Goal: Task Accomplishment & Management: Complete application form

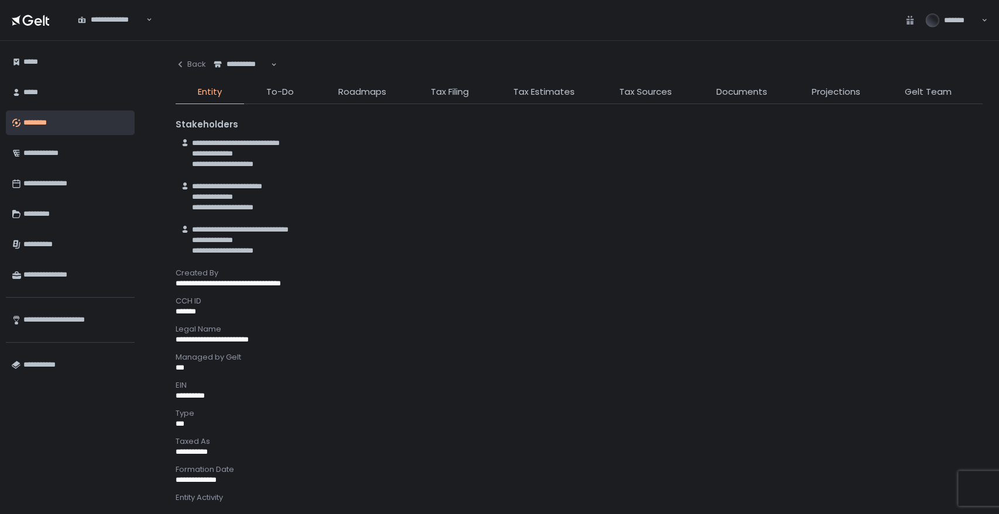
scroll to position [390, 0]
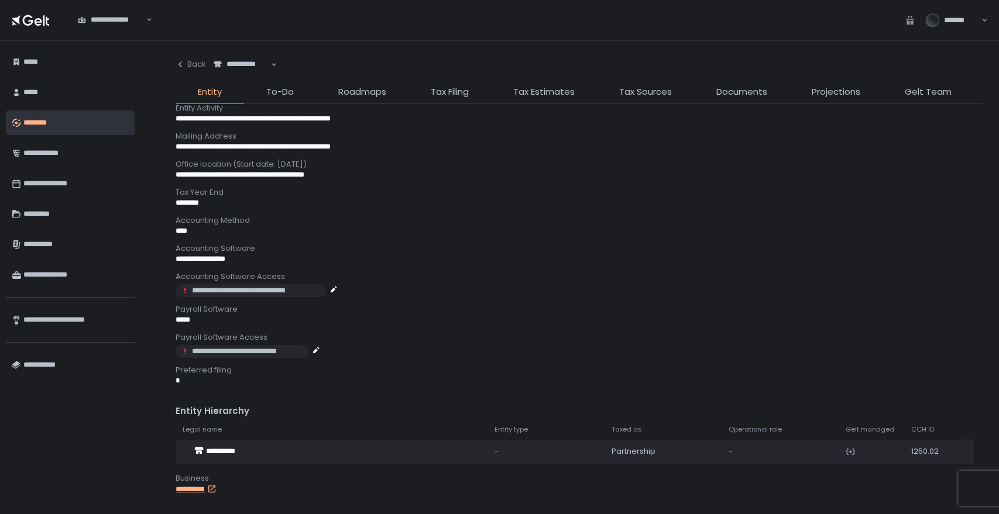
click at [709, 84] on div "**********" at bounding box center [578, 278] width 807 height 450
click at [712, 94] on li "Documents" at bounding box center [741, 94] width 95 height 19
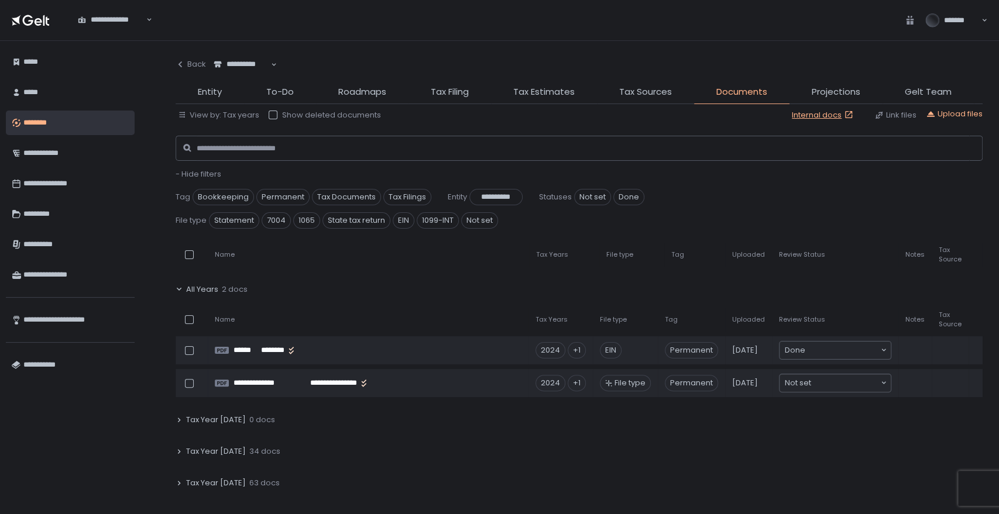
scroll to position [195, 0]
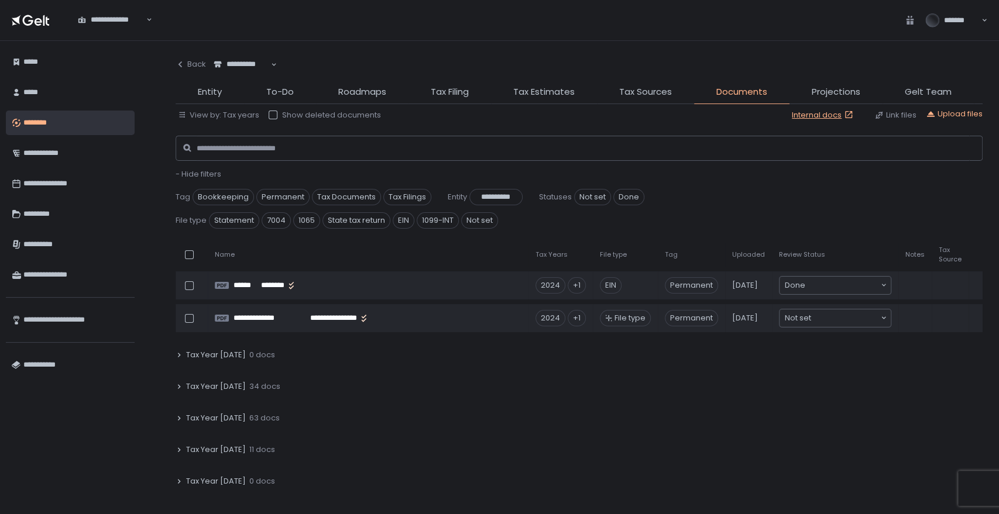
click at [253, 384] on span "34 docs" at bounding box center [264, 386] width 31 height 11
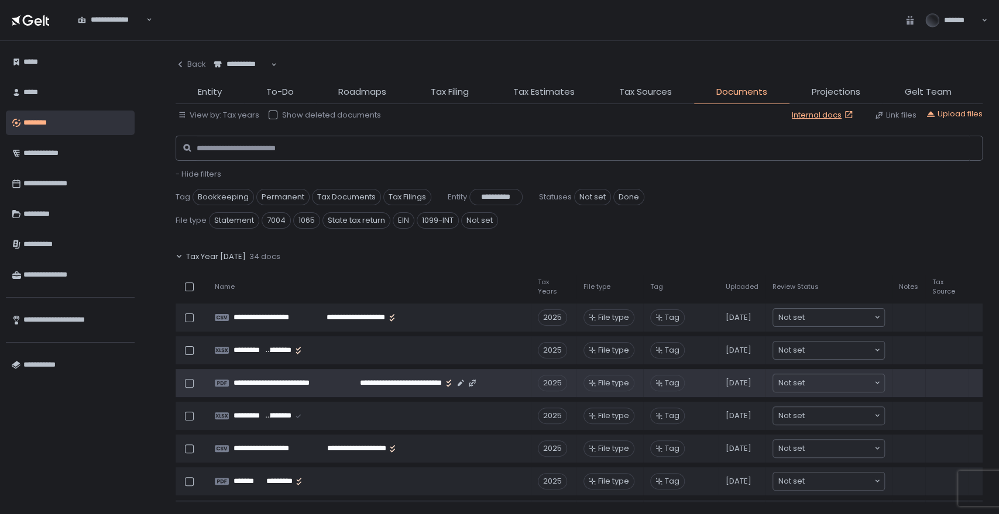
scroll to position [260, 0]
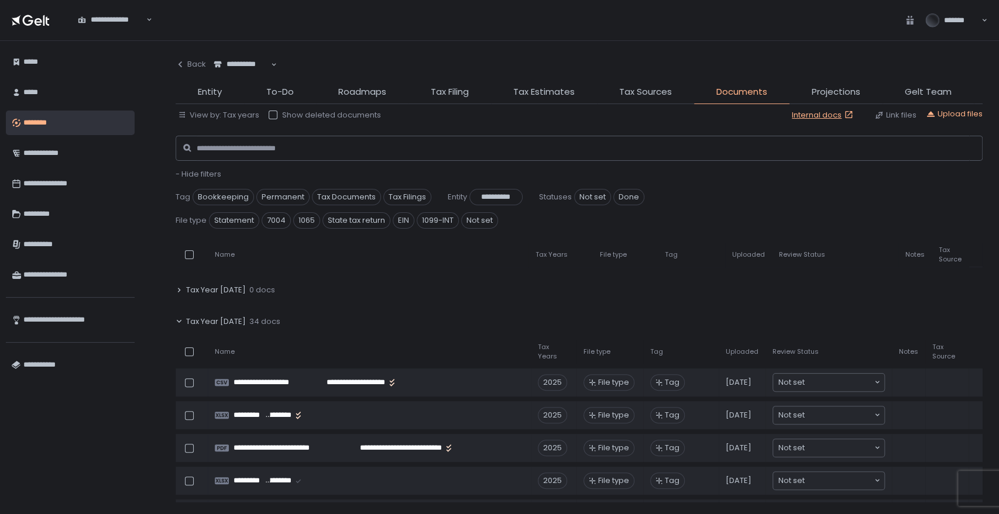
click at [239, 316] on div "Tax Year [DATE] 34 docs" at bounding box center [578, 321] width 807 height 27
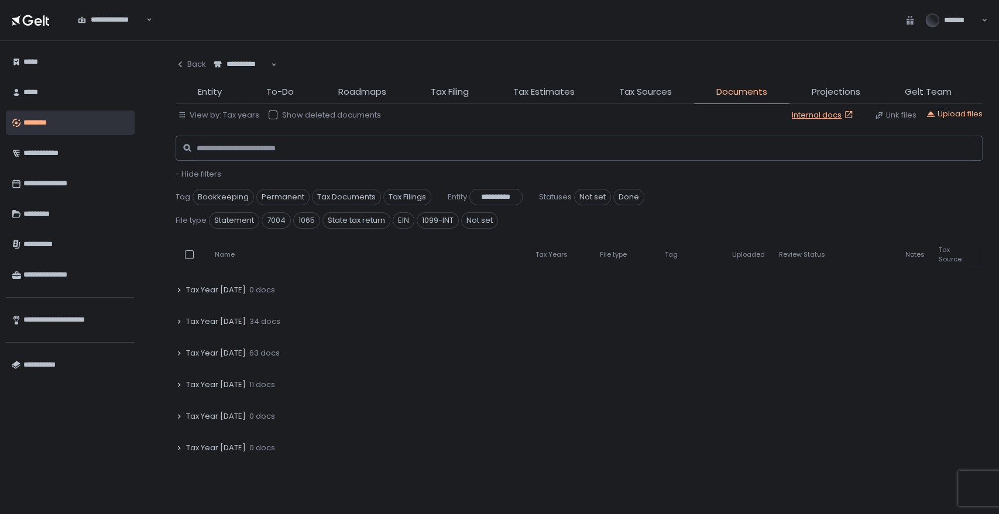
click at [249, 380] on span "11 docs" at bounding box center [262, 385] width 26 height 11
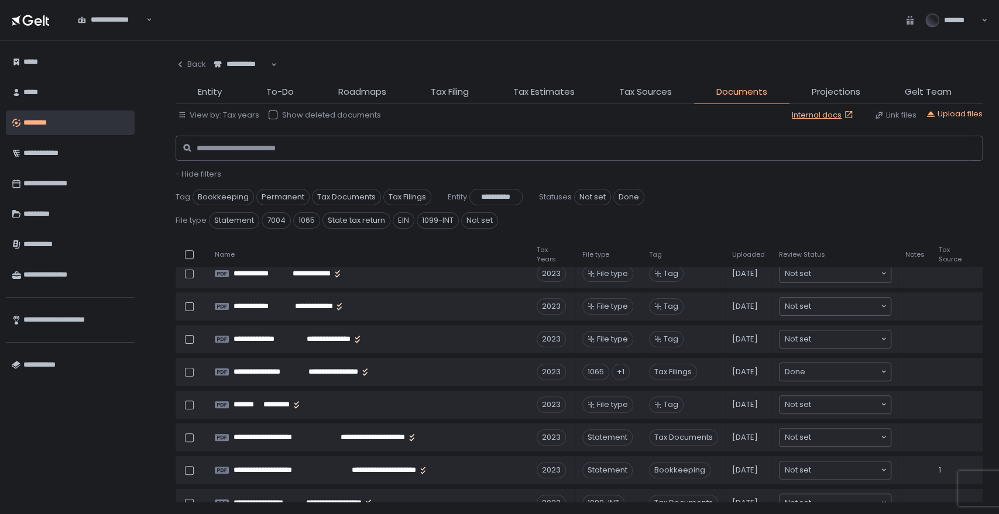
scroll to position [455, 0]
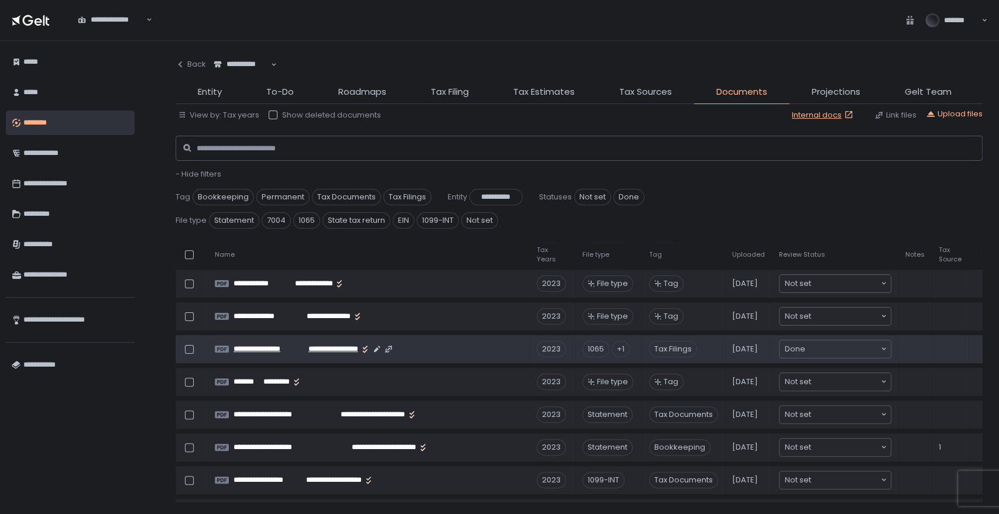
click at [285, 347] on span "**********" at bounding box center [265, 349] width 64 height 11
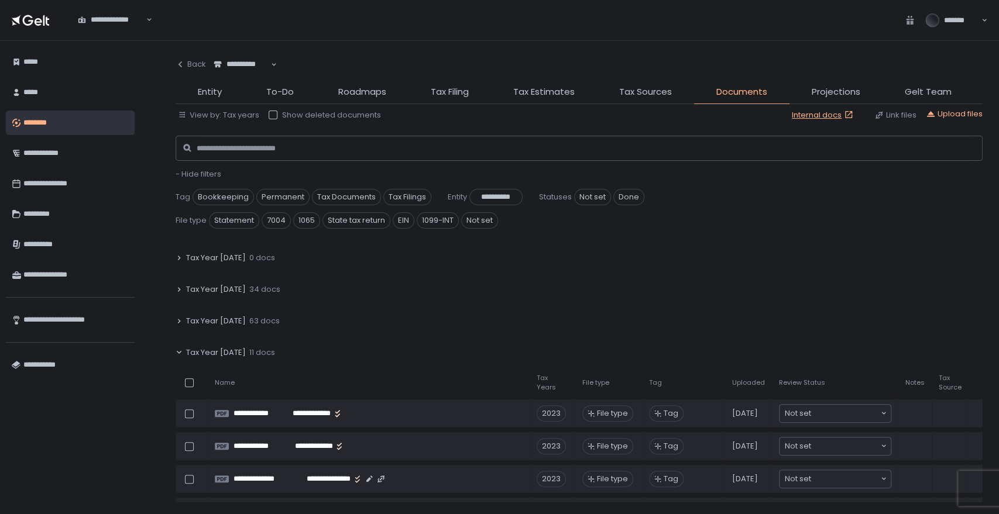
scroll to position [260, 0]
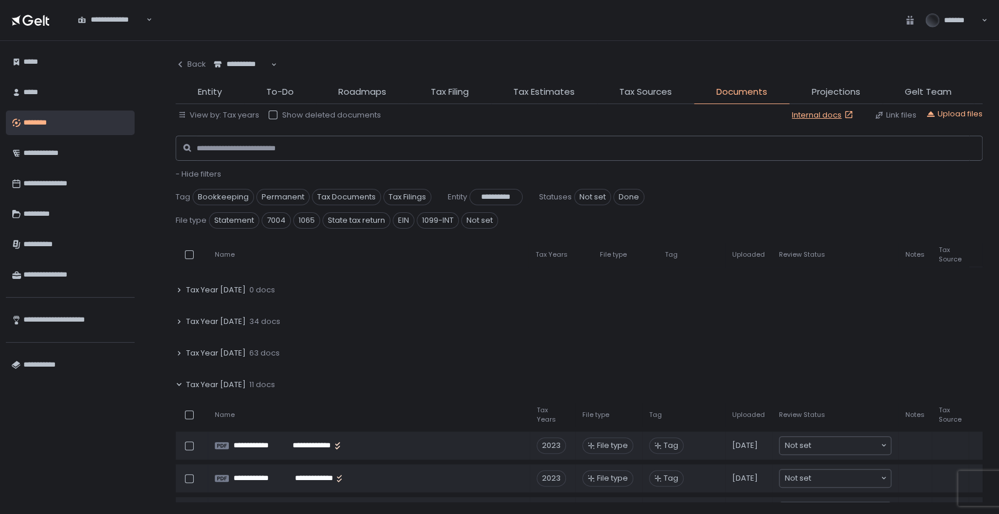
click at [230, 383] on span "Tax Year [DATE]" at bounding box center [216, 385] width 60 height 11
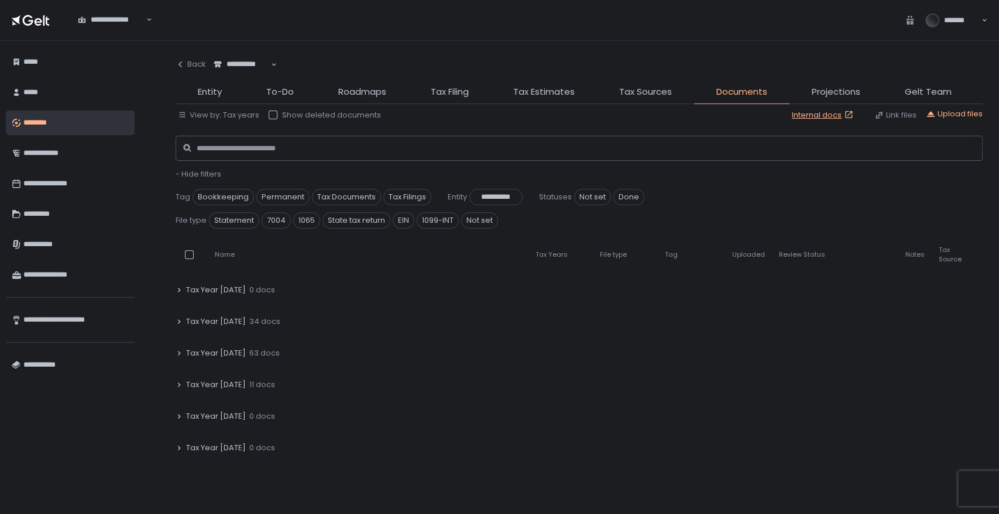
click at [239, 352] on div "Tax Year [DATE] 63 docs" at bounding box center [578, 353] width 807 height 27
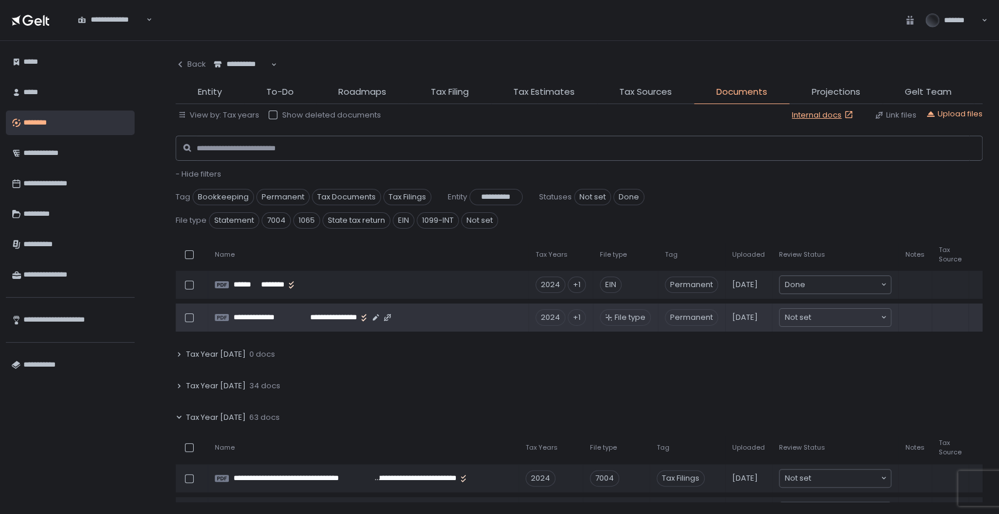
scroll to position [170, 0]
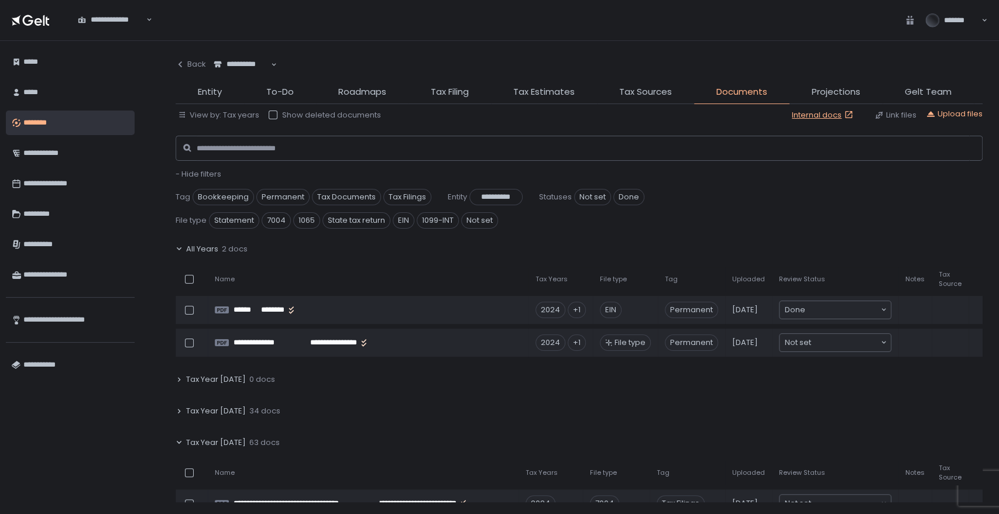
click at [253, 438] on span "63 docs" at bounding box center [264, 443] width 30 height 11
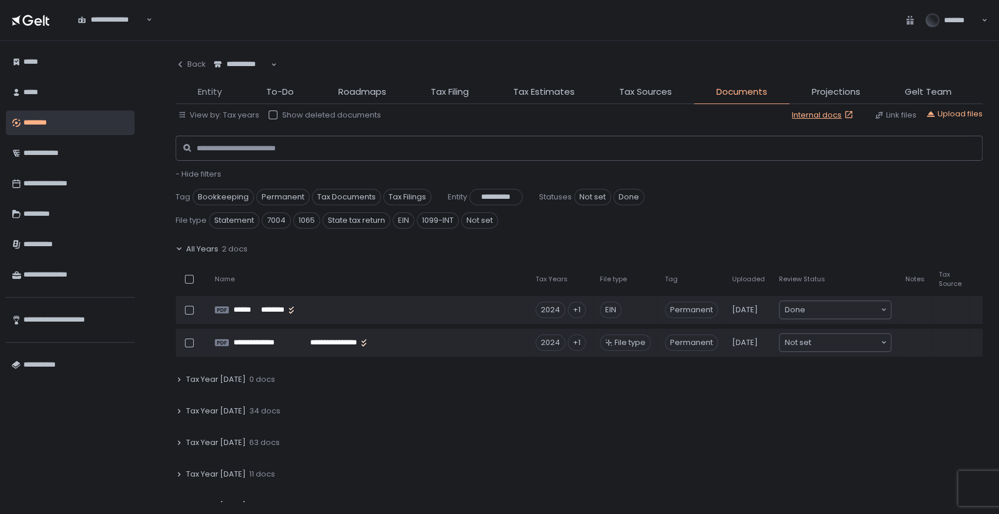
click at [215, 96] on span "Entity" at bounding box center [210, 91] width 24 height 13
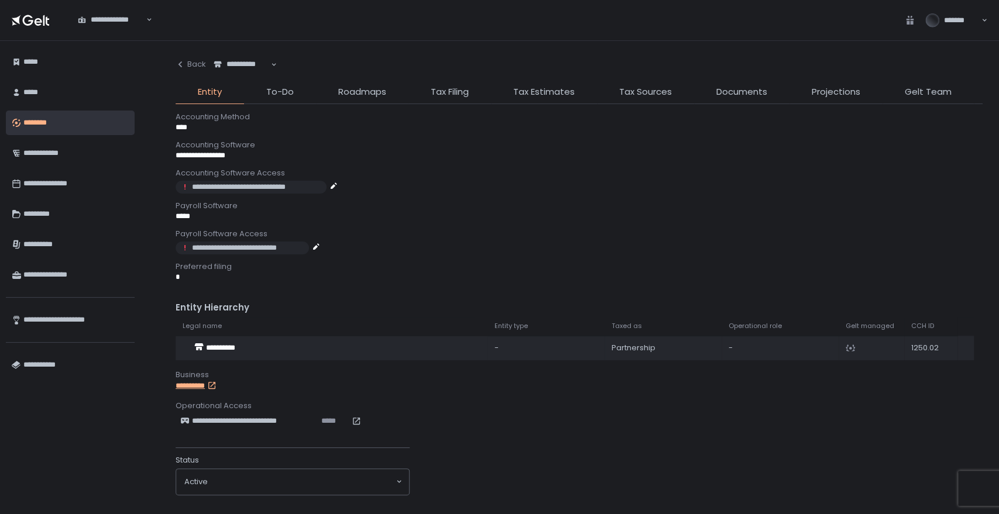
scroll to position [505, 0]
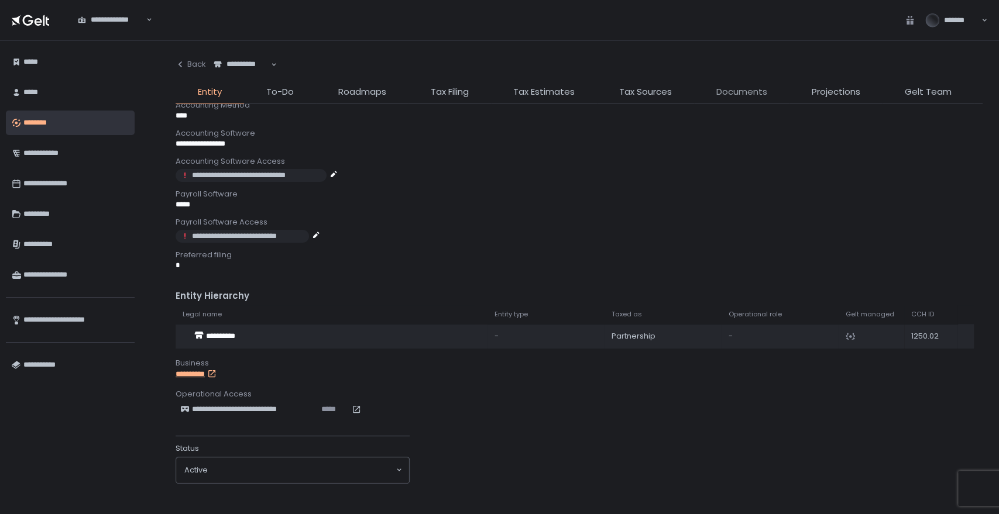
click at [749, 93] on span "Documents" at bounding box center [741, 91] width 51 height 13
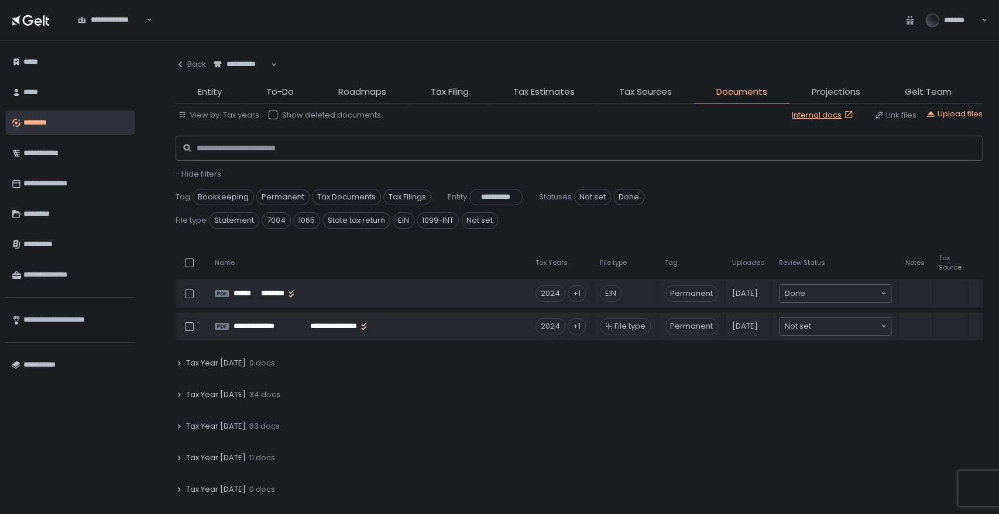
scroll to position [195, 0]
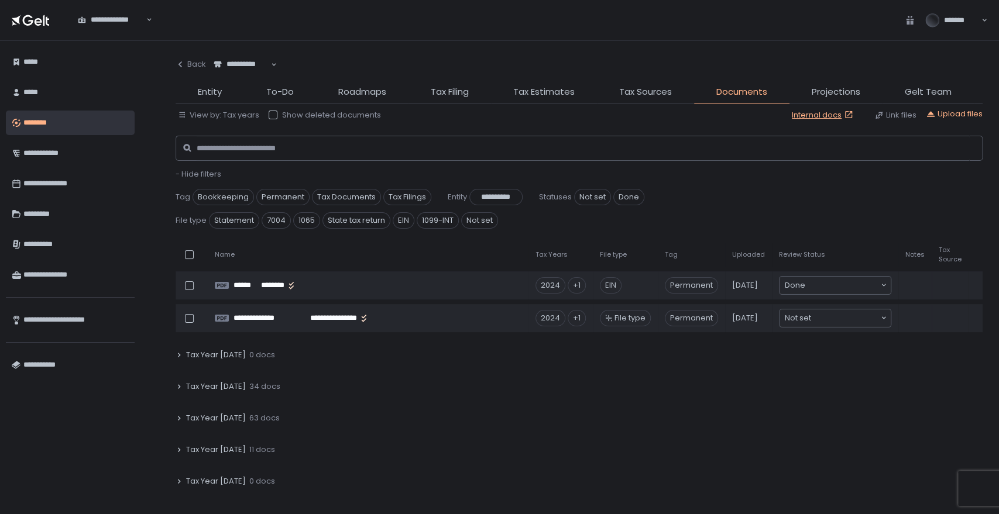
click at [234, 414] on span "Tax Year [DATE]" at bounding box center [216, 418] width 60 height 11
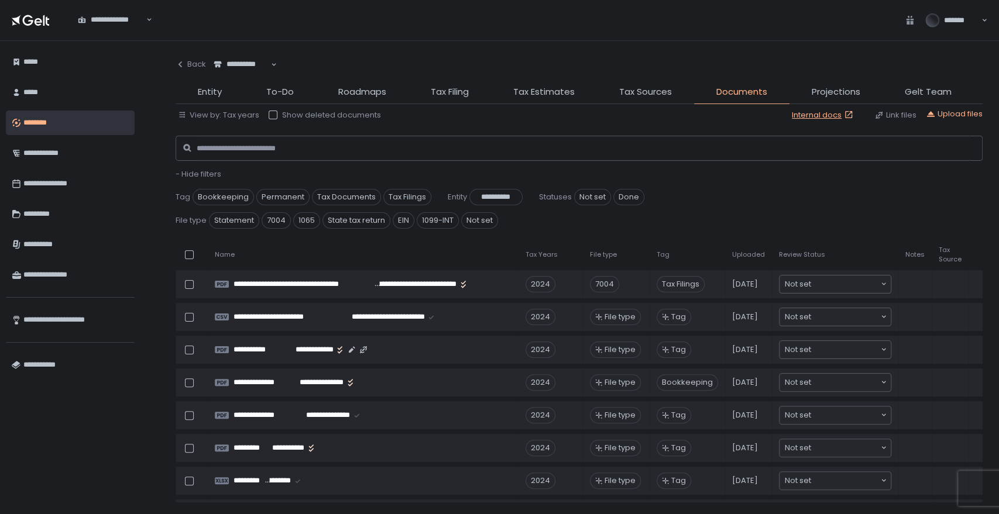
scroll to position [455, 0]
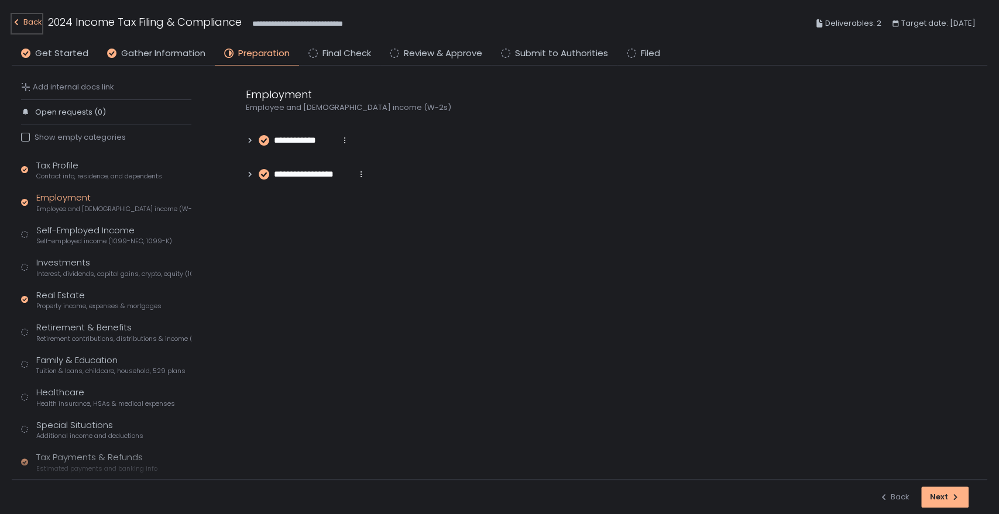
click at [39, 27] on div "Back" at bounding box center [27, 22] width 30 height 14
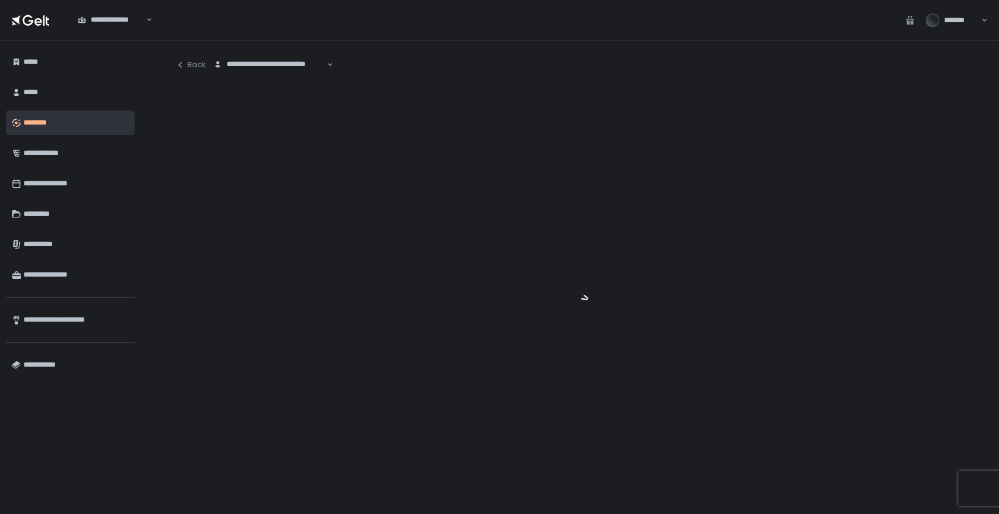
click at [236, 67] on div "**********" at bounding box center [499, 257] width 999 height 514
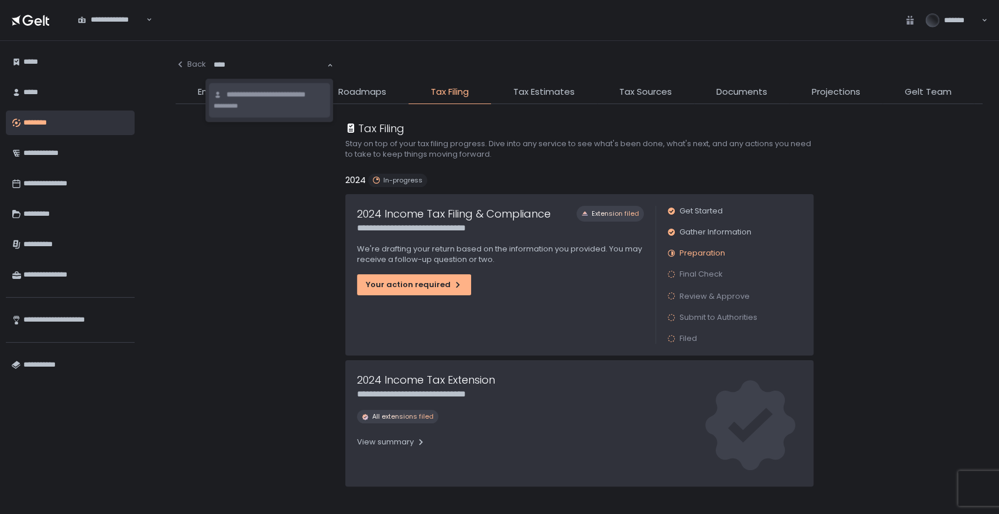
type input "*****"
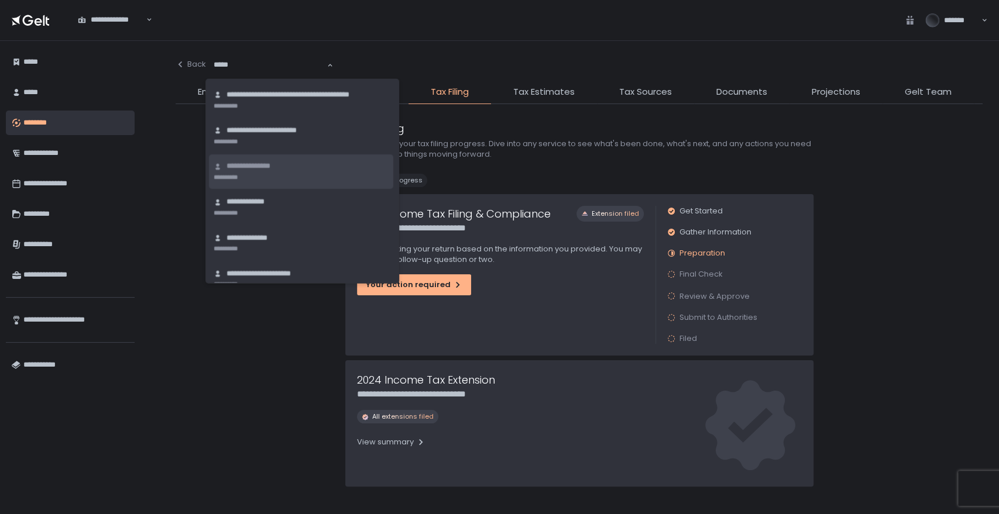
click at [261, 163] on span "**********" at bounding box center [256, 166] width 61 height 11
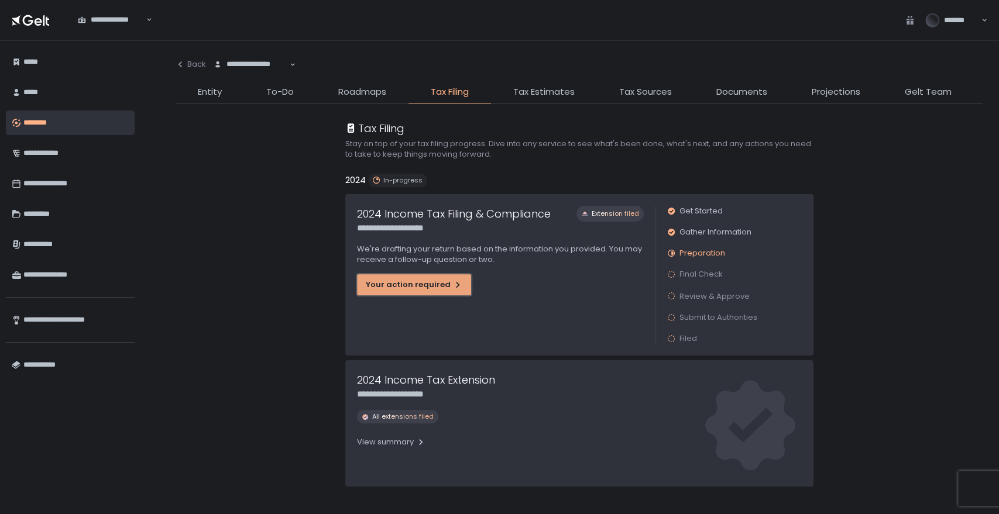
click at [425, 276] on button "Your action required" at bounding box center [414, 284] width 114 height 21
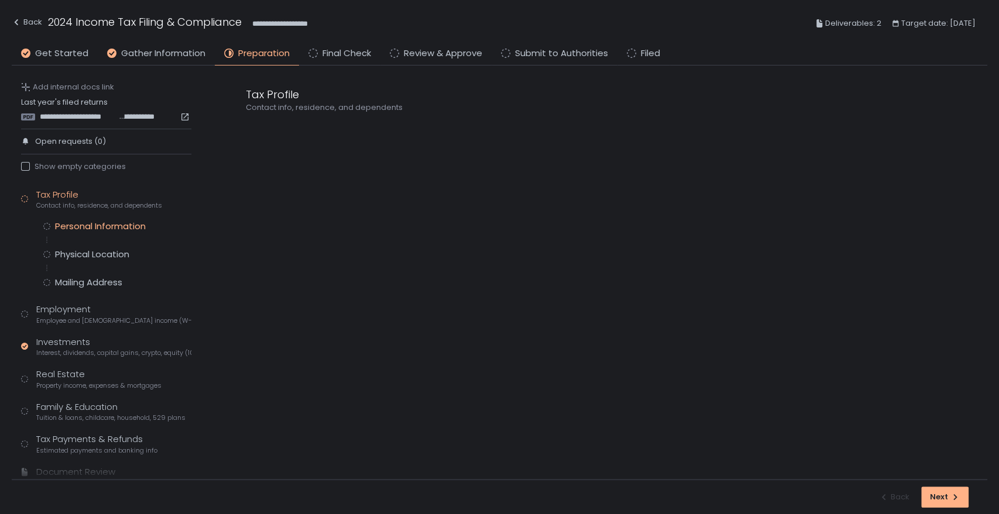
click at [124, 229] on div "Personal Information" at bounding box center [100, 227] width 91 height 12
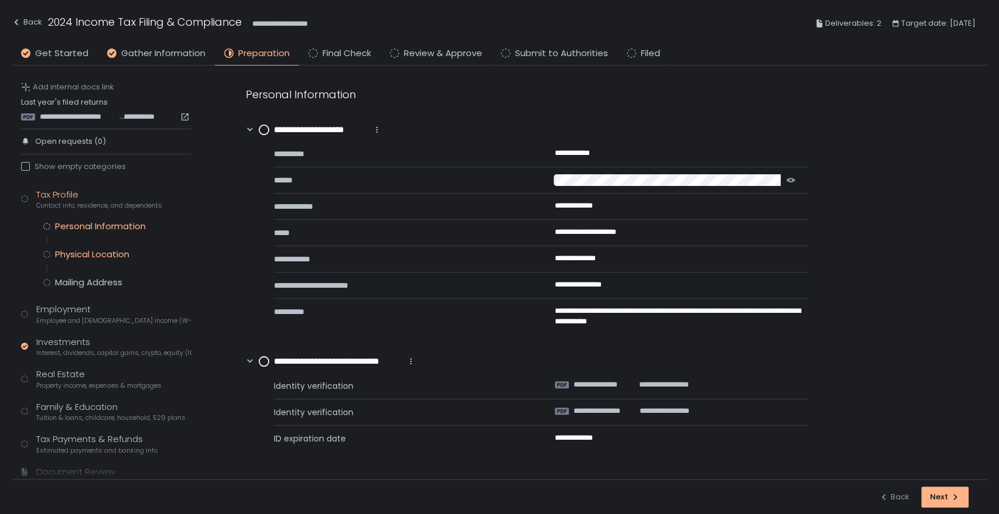
click at [105, 256] on div "Physical Location" at bounding box center [92, 255] width 74 height 12
